Goal: Information Seeking & Learning: Learn about a topic

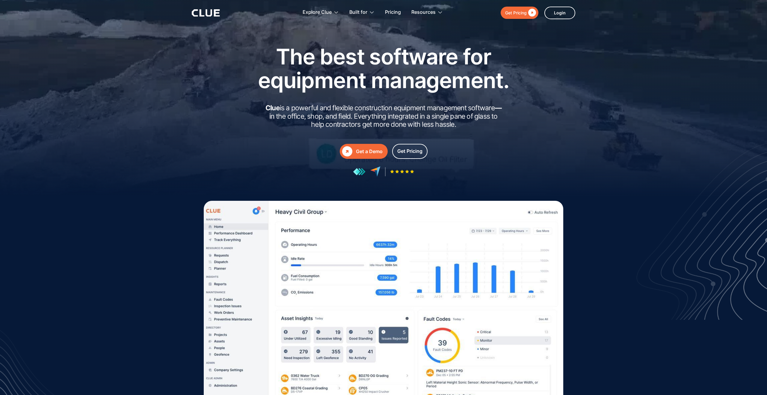
click at [508, 10] on div "Get Pricing" at bounding box center [516, 12] width 22 height 7
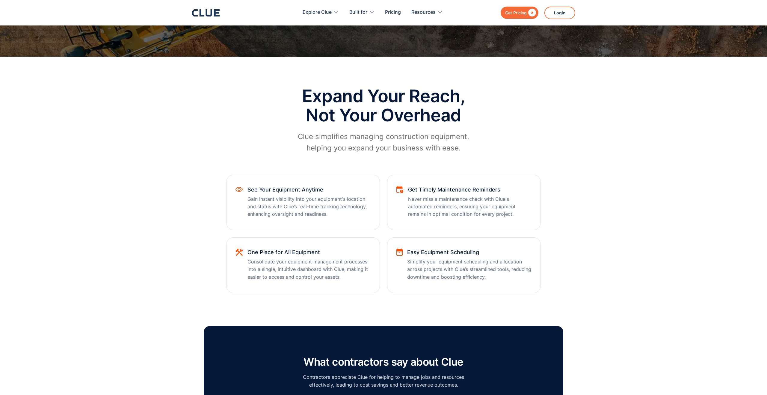
scroll to position [586, 0]
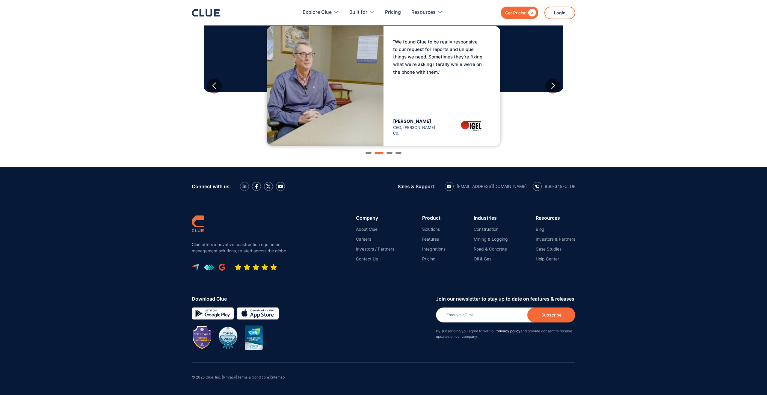
click at [244, 188] on img at bounding box center [244, 186] width 4 height 4
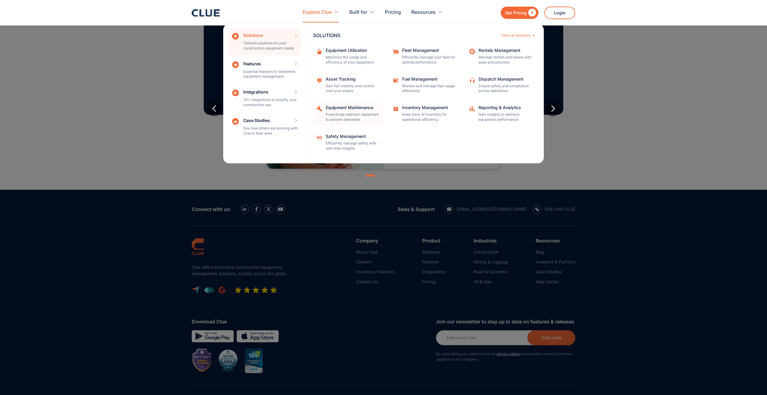
scroll to position [563, 0]
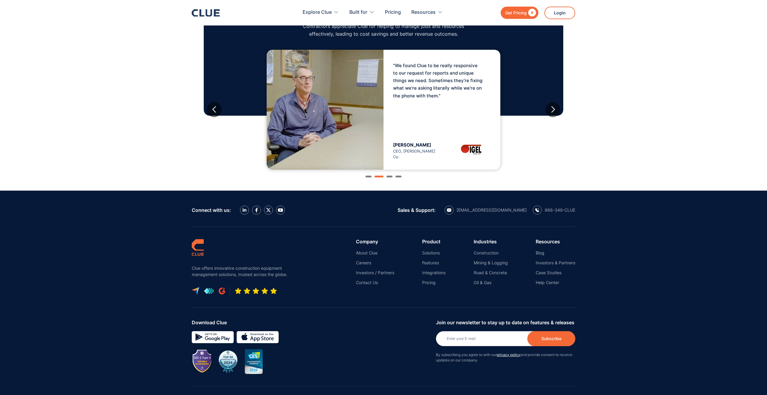
click at [113, 109] on section "What contractors say about Clue Contractors appreciate Clue for helping to mana…" at bounding box center [383, 72] width 767 height 236
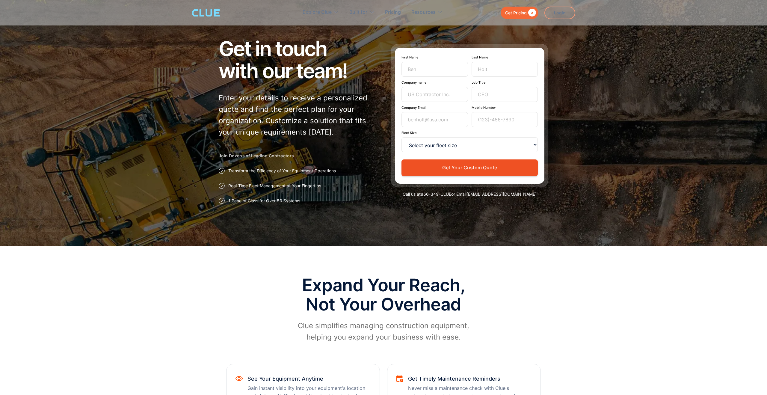
scroll to position [0, 0]
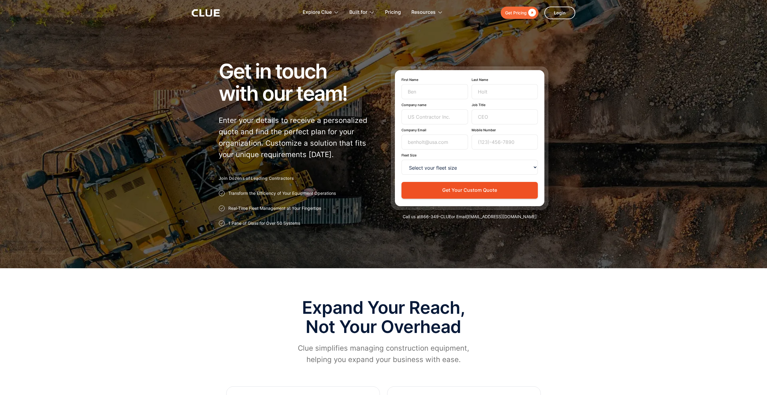
click at [147, 142] on div at bounding box center [383, 134] width 767 height 268
